Goal: Information Seeking & Learning: Learn about a topic

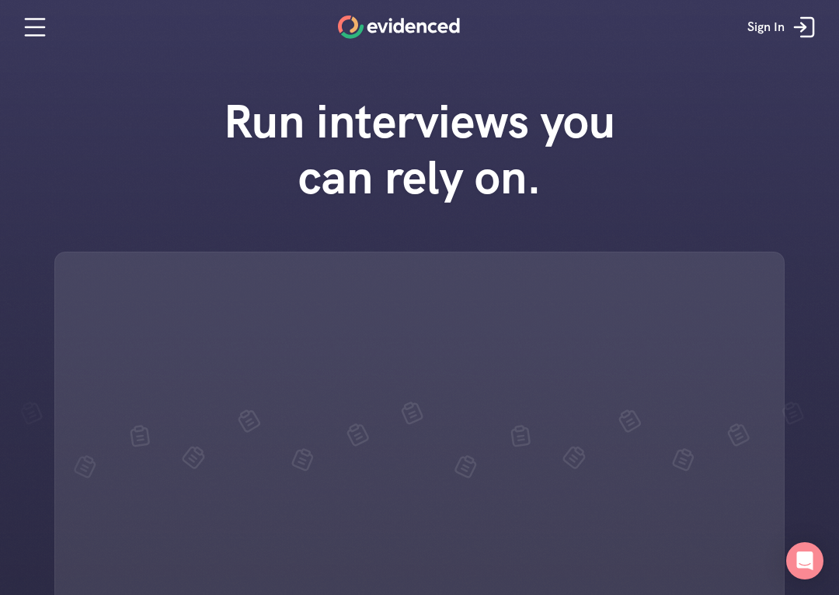
click at [818, 593] on div "Run interviews you can rely on." at bounding box center [419, 401] width 839 height 646
click at [816, 591] on div "Run interviews you can rely on." at bounding box center [419, 401] width 839 height 646
click at [821, 591] on div "Run interviews you can rely on." at bounding box center [419, 401] width 839 height 646
